Goal: Information Seeking & Learning: Learn about a topic

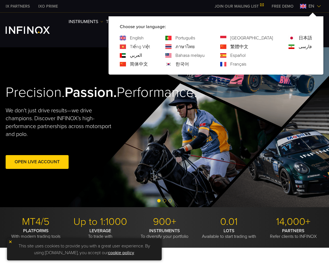
click at [189, 66] on link "한국어" at bounding box center [183, 64] width 14 height 7
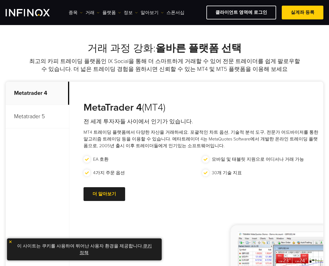
scroll to position [253, 0]
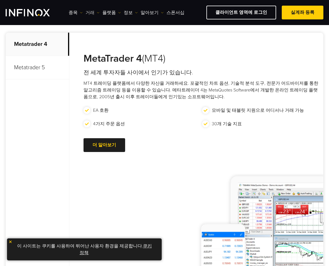
click at [88, 10] on link "거래" at bounding box center [93, 12] width 14 height 7
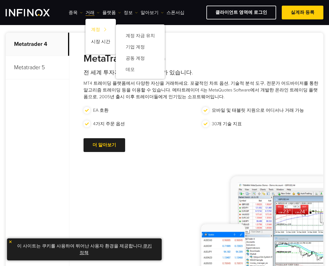
scroll to position [0, 0]
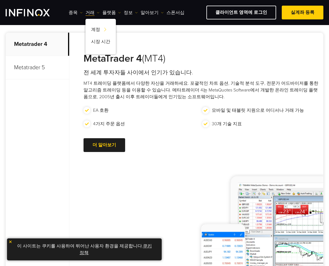
click at [220, 60] on h3 "MetaTrader 4 (MT4)" at bounding box center [202, 58] width 237 height 12
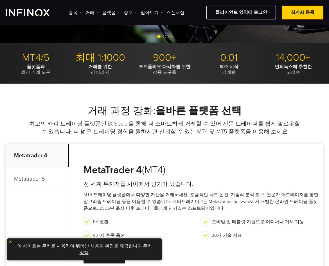
scroll to position [141, 0]
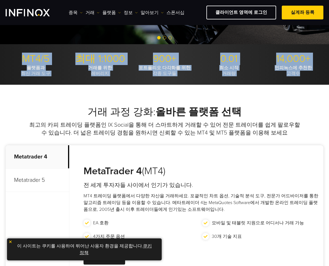
drag, startPoint x: 19, startPoint y: 59, endPoint x: 314, endPoint y: 71, distance: 294.7
click at [315, 71] on ul "MT4/5 플랫폼과 최신 거래 도구 최대 1:1000 거래를 위한 레버리지 900+ 포트폴리오 다각화를 위한 각종 도구들 0.01 최소 시작 …" at bounding box center [165, 65] width 318 height 24
click at [305, 69] on strong "인피녹스에 추천한" at bounding box center [293, 68] width 37 height 6
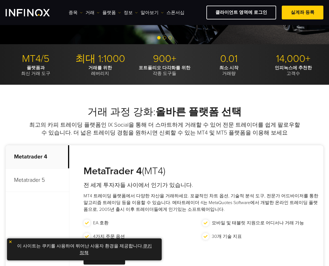
scroll to position [0, 0]
drag, startPoint x: 22, startPoint y: 60, endPoint x: 55, endPoint y: 60, distance: 32.3
click at [55, 60] on p "MT4/5" at bounding box center [36, 59] width 60 height 12
click at [55, 61] on p "MT4/5" at bounding box center [36, 59] width 60 height 12
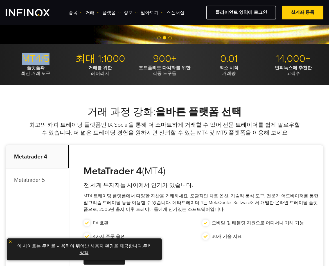
drag, startPoint x: 53, startPoint y: 60, endPoint x: 13, endPoint y: 59, distance: 39.7
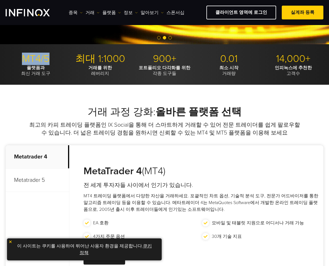
click at [13, 59] on p "MT4/5" at bounding box center [36, 59] width 60 height 12
click at [84, 73] on p "거래를 위한 레버리지" at bounding box center [100, 70] width 60 height 11
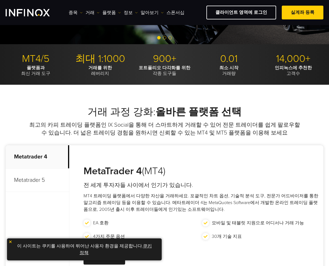
click at [167, 144] on div "거래 과정 강화: 올바른 플랫폼 선택 최고의 카피 트레이딩 플랫폼인 IX Social을 통해 더 스마트하게 거래할 수 있어 전문 트레이더를 쉽…" at bounding box center [164, 257] width 329 height 302
